Goal: Contribute content

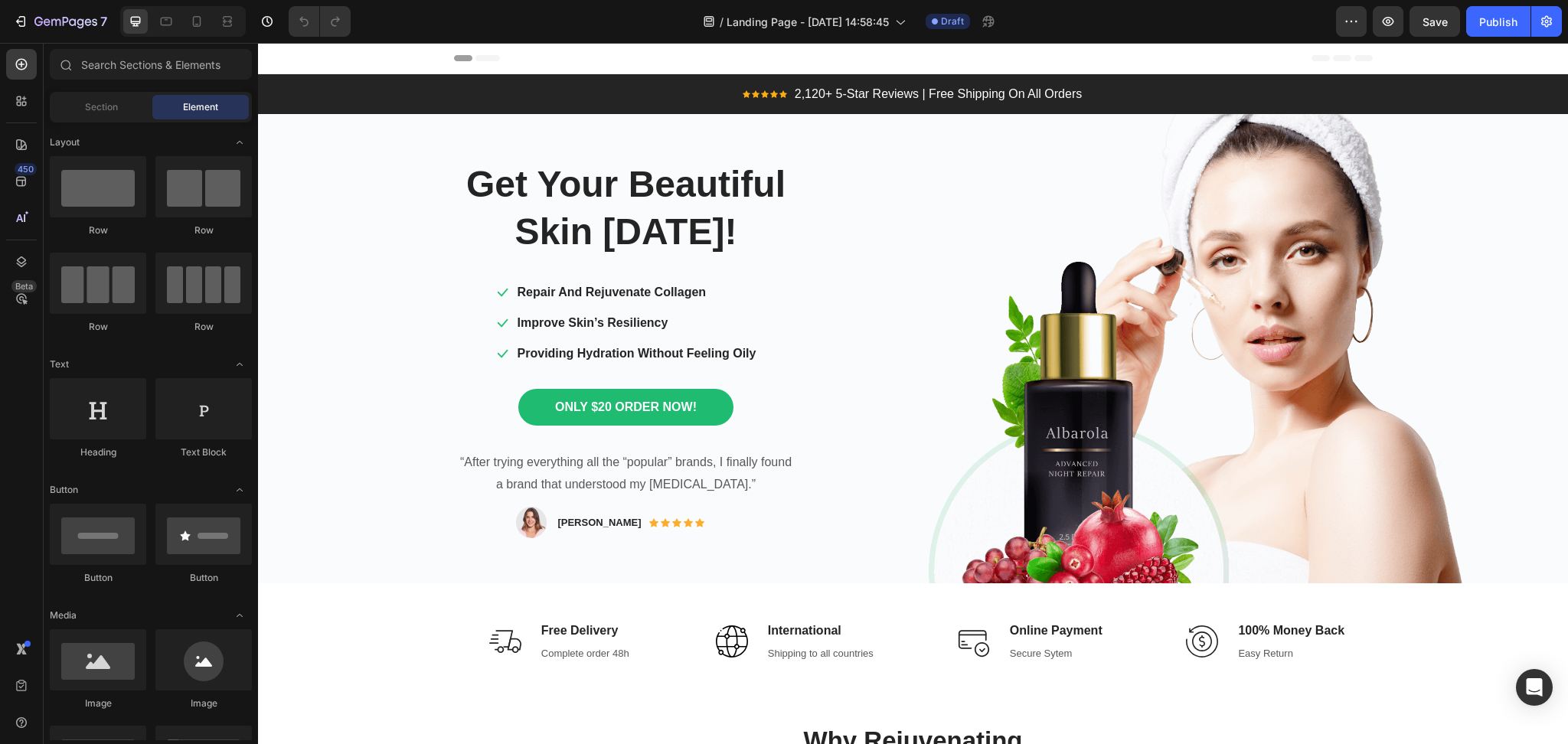
drag, startPoint x: 1566, startPoint y: 132, endPoint x: 1824, endPoint y: 68, distance: 265.8
click at [19, 31] on button "7" at bounding box center [60, 22] width 108 height 31
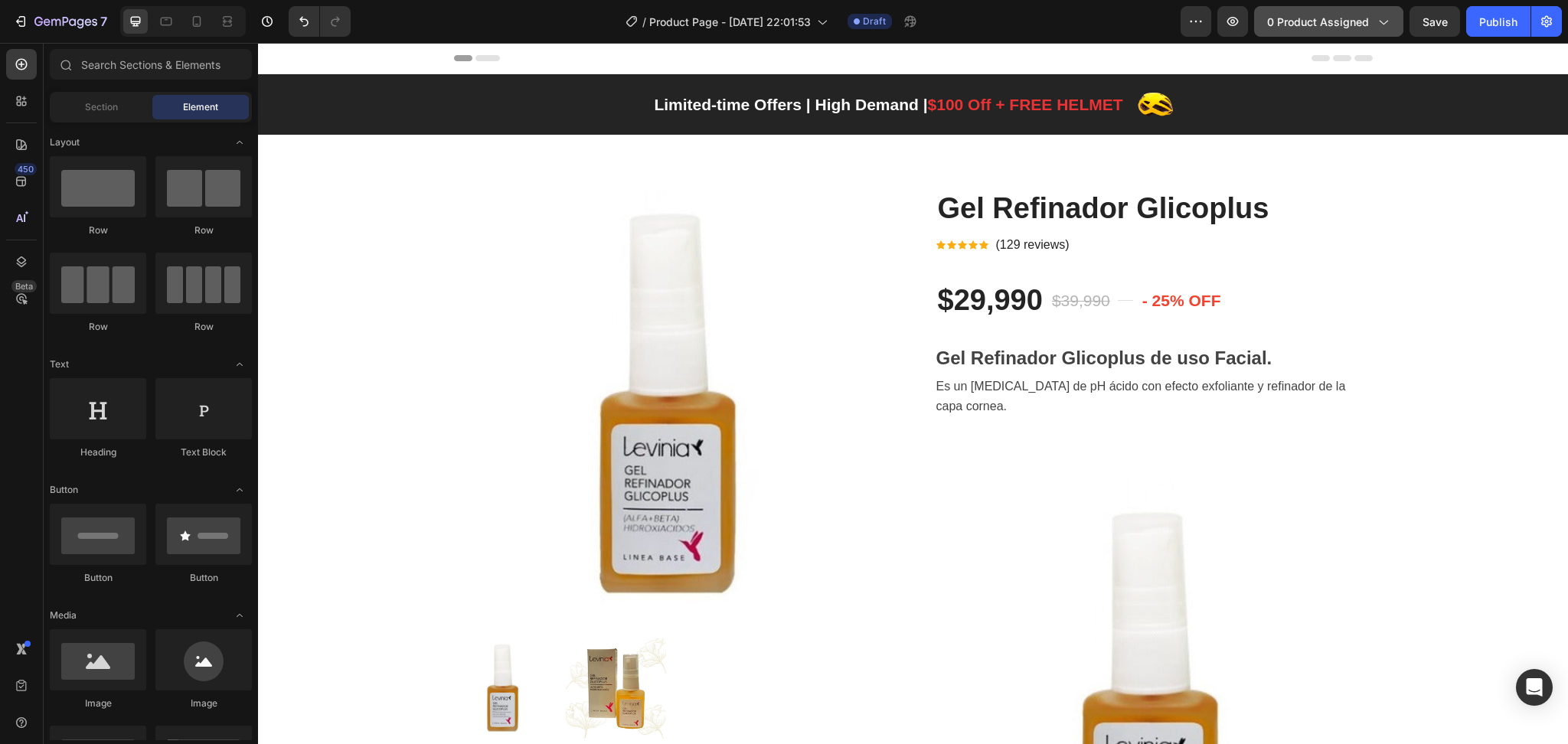
click at [1330, 28] on span "0 product assigned" at bounding box center [1317, 22] width 102 height 16
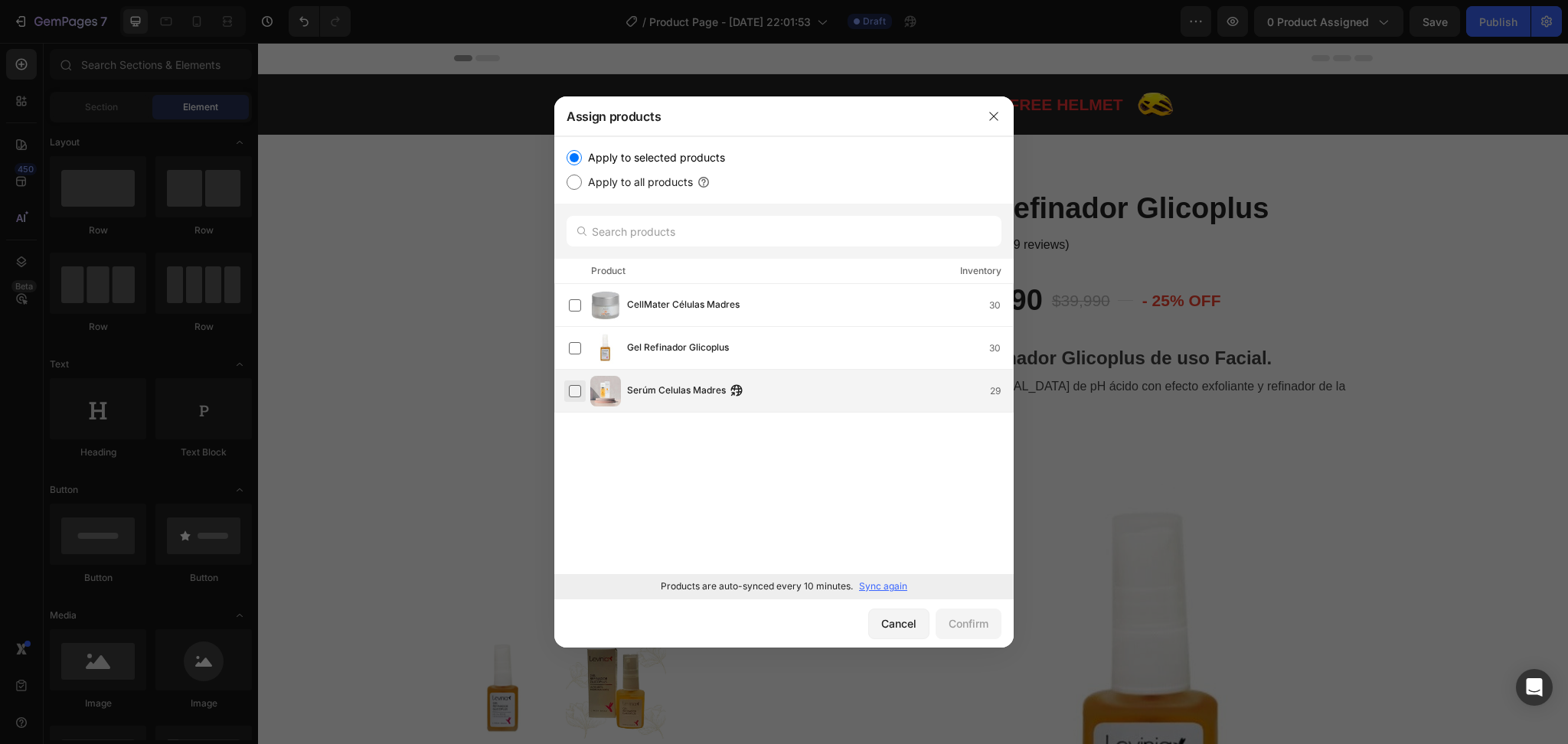
click at [577, 394] on label at bounding box center [574, 391] width 12 height 12
click at [958, 622] on div "Confirm" at bounding box center [968, 624] width 40 height 16
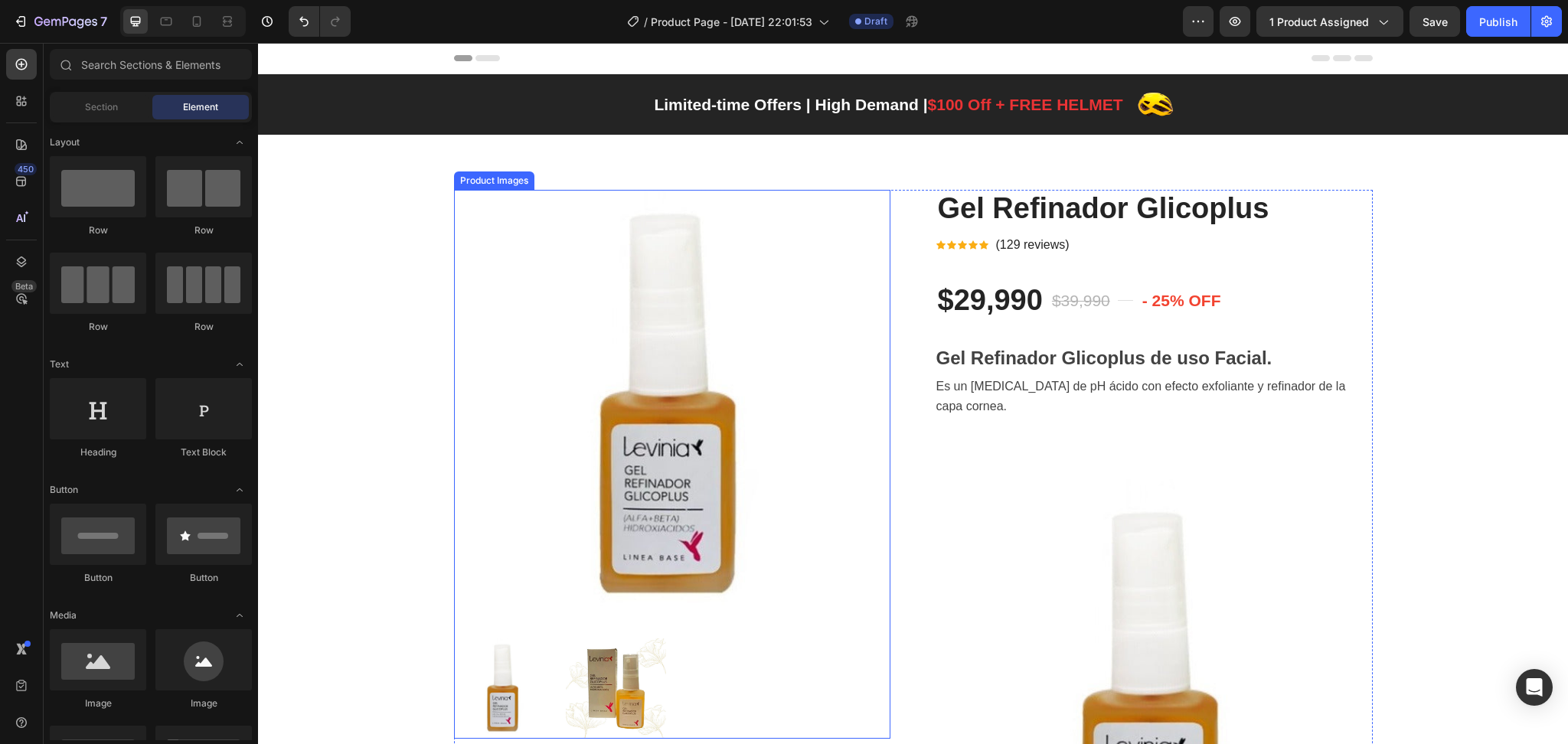
click at [511, 300] on img at bounding box center [672, 408] width 436 height 436
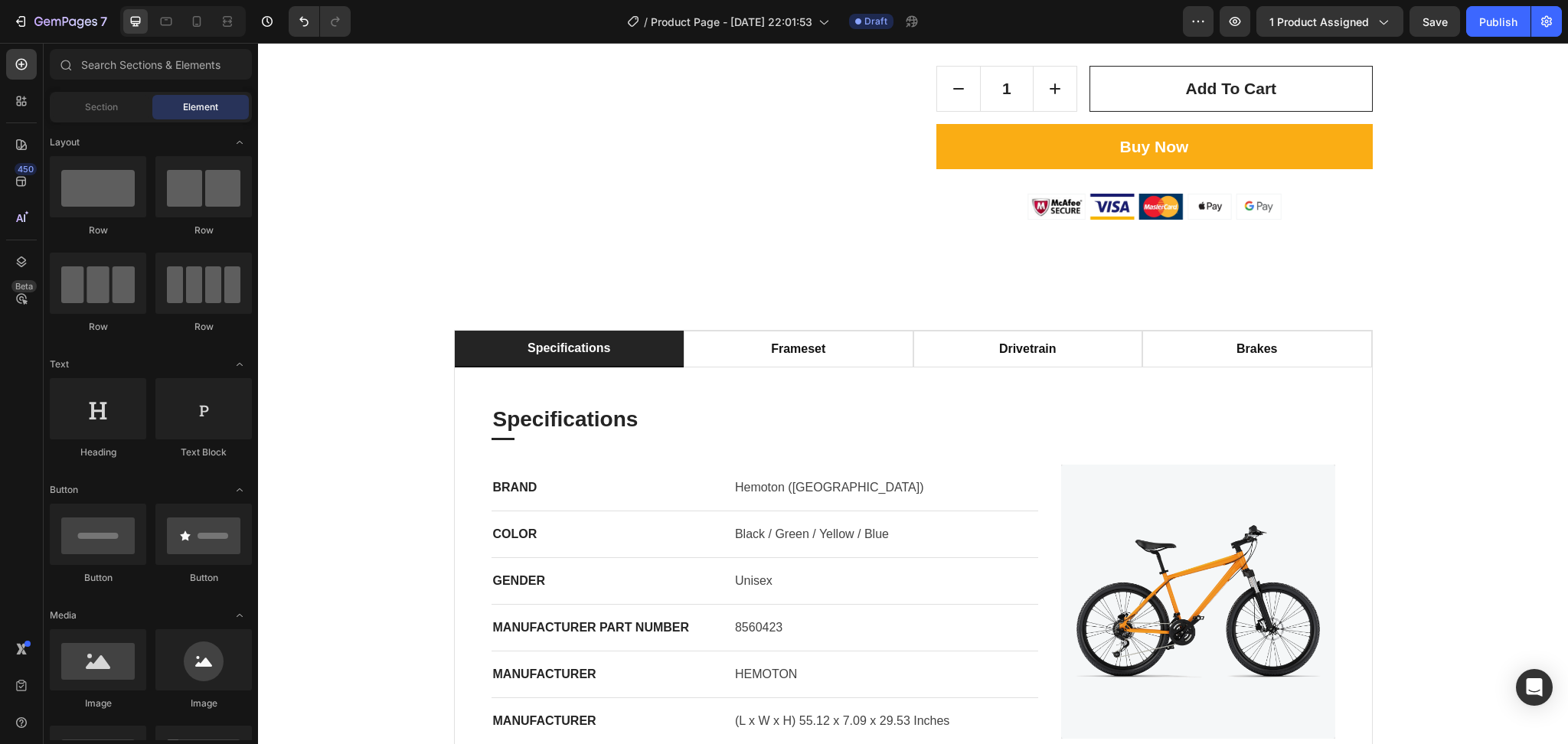
scroll to position [2979, 0]
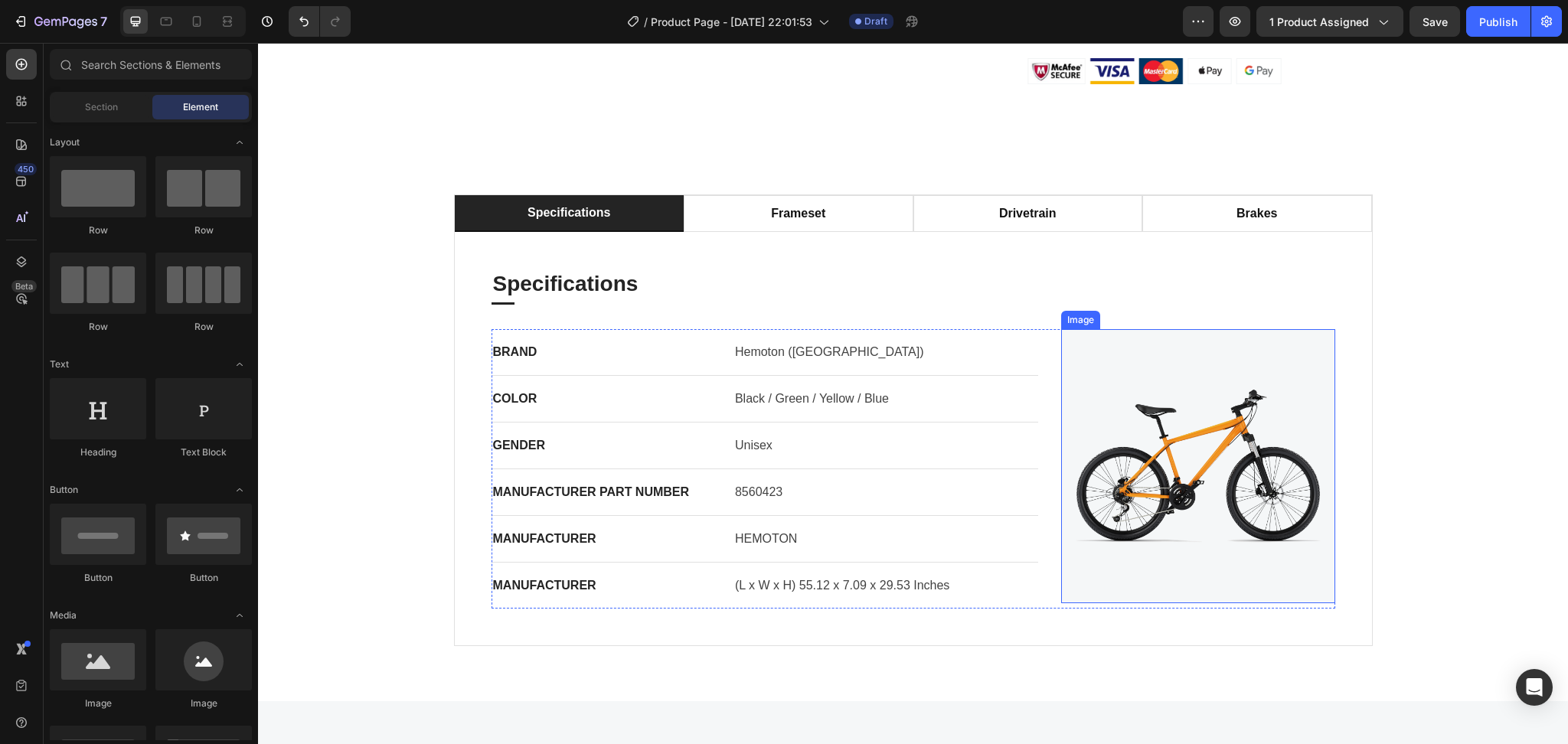
click at [1272, 471] on img at bounding box center [1198, 466] width 273 height 274
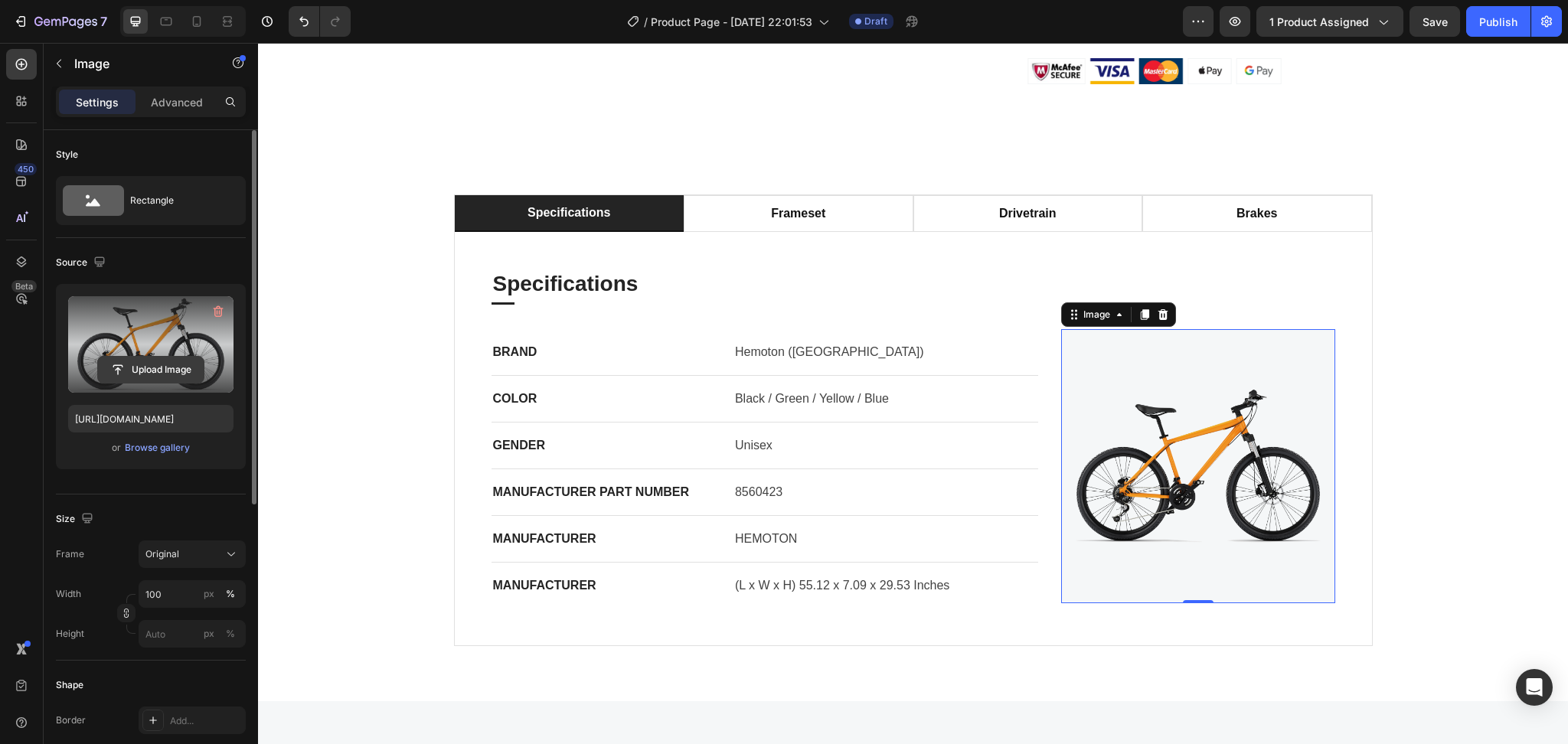
click at [139, 367] on input "file" at bounding box center [151, 370] width 106 height 26
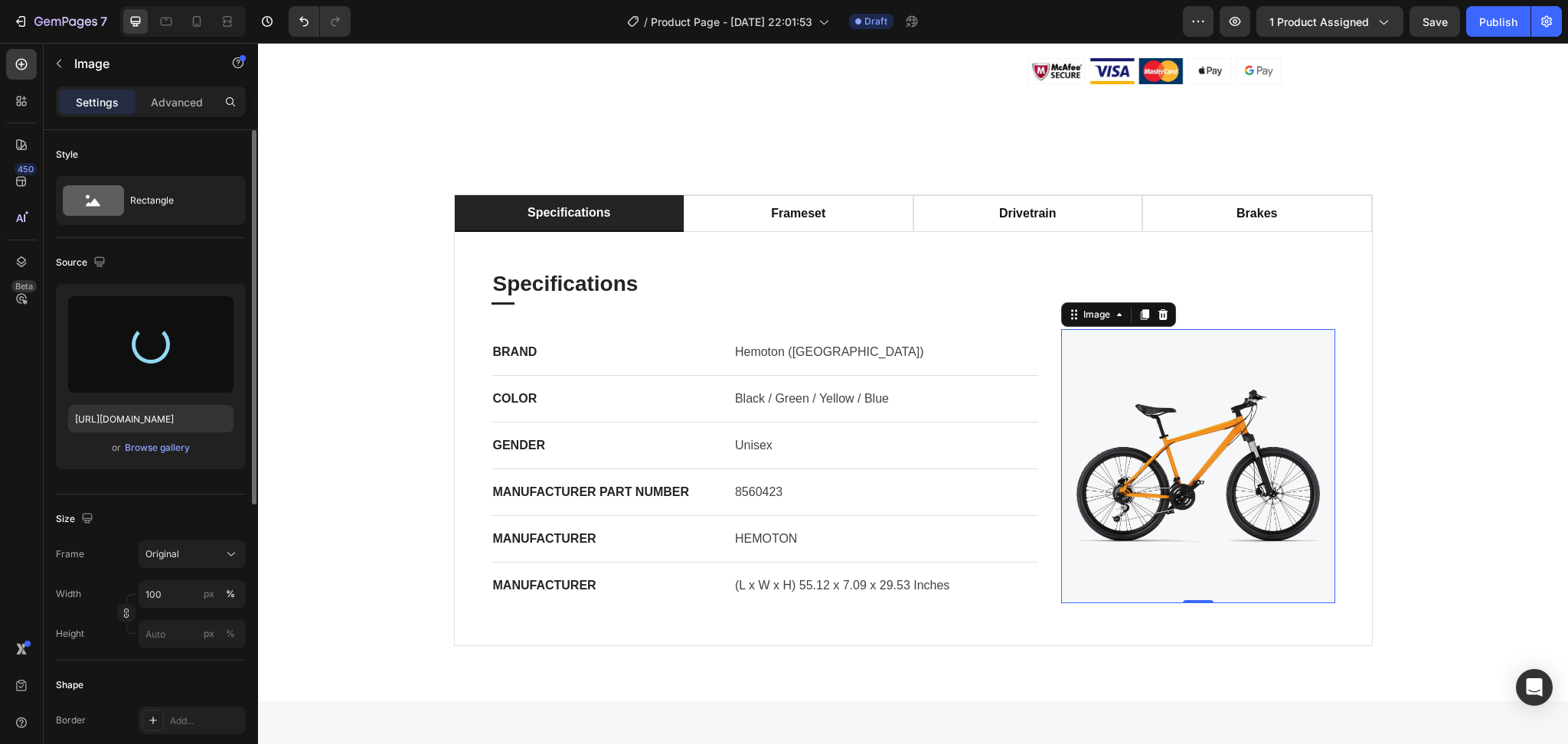
type input "[URL][DOMAIN_NAME]"
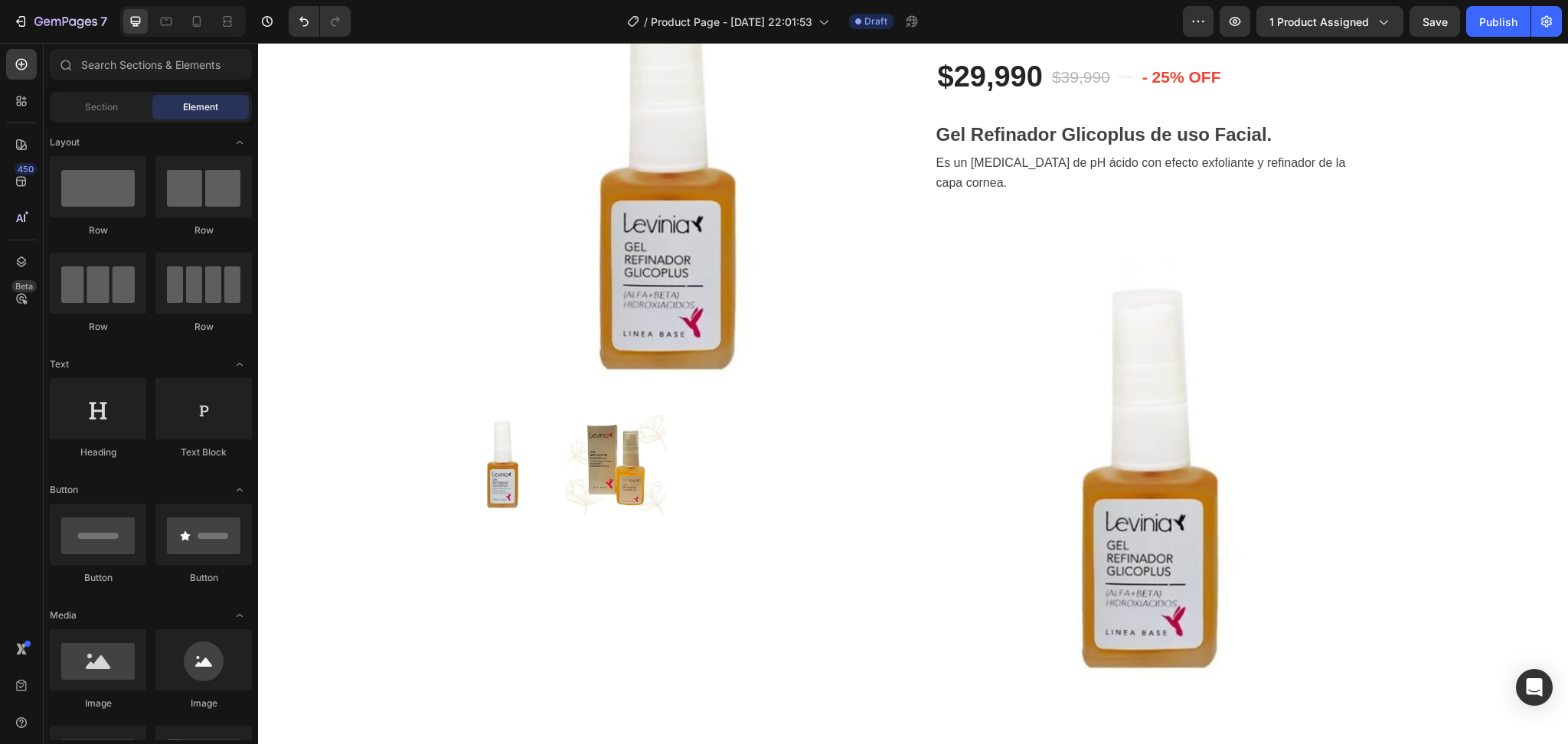
scroll to position [0, 0]
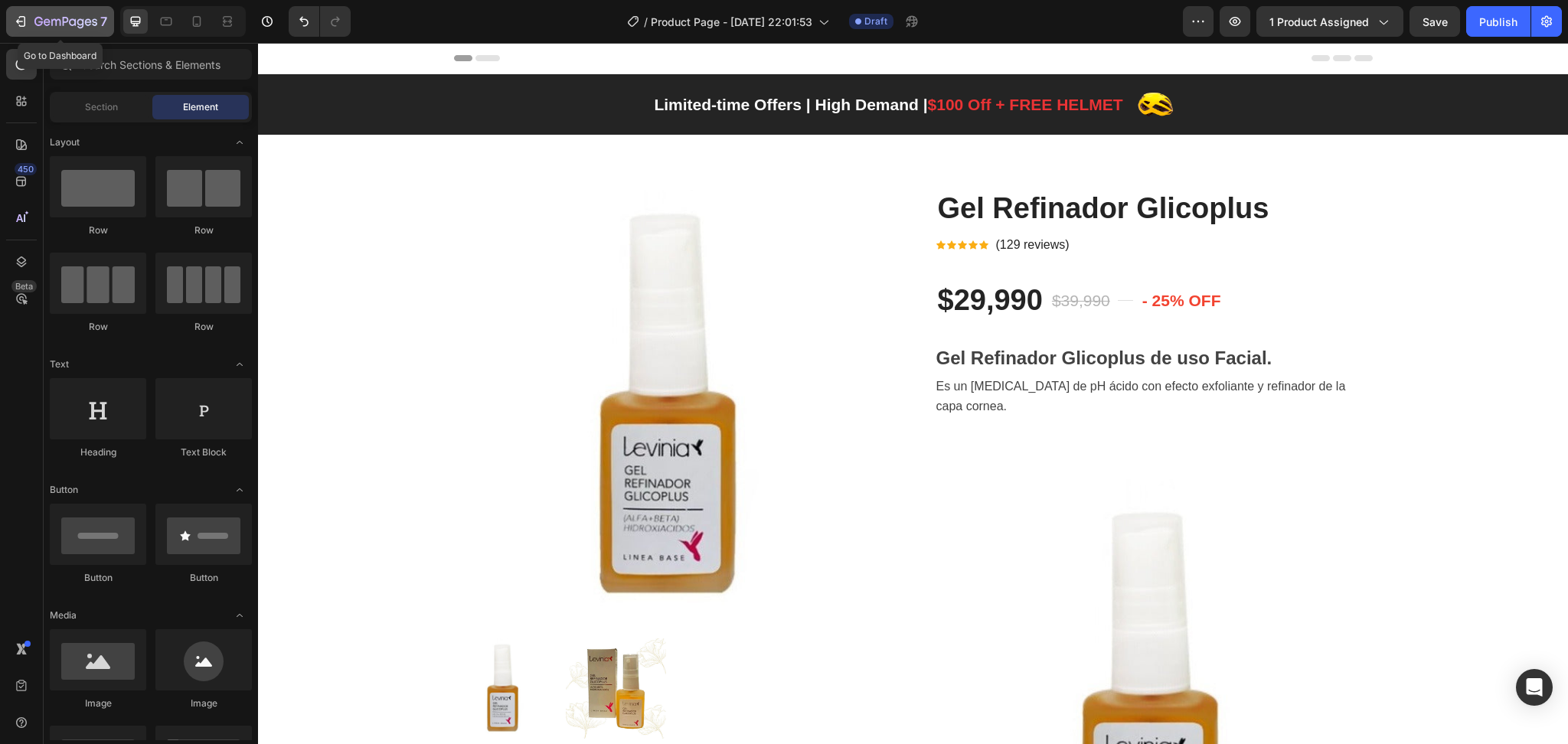
click at [11, 25] on button "7" at bounding box center [60, 22] width 108 height 31
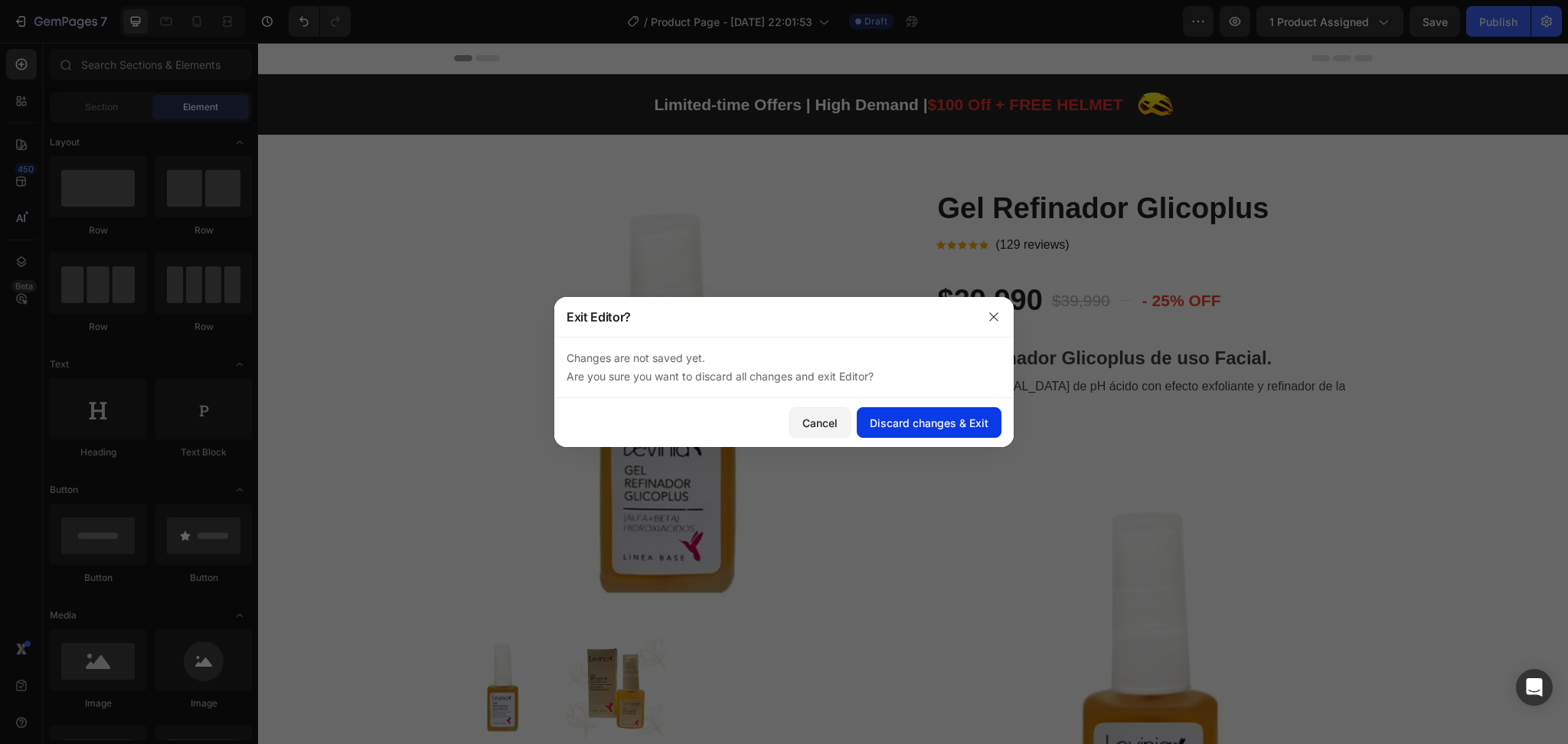
click at [919, 429] on div "Discard changes & Exit" at bounding box center [929, 423] width 119 height 16
